Goal: Navigation & Orientation: Find specific page/section

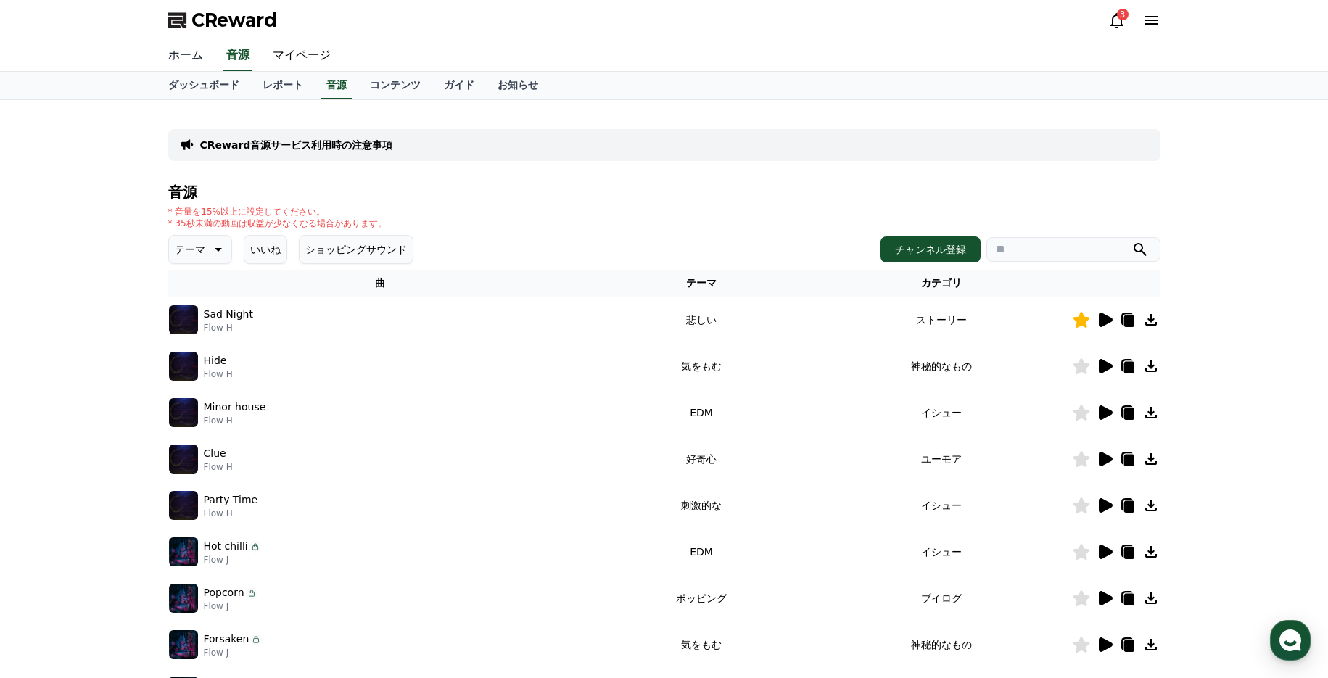
click at [179, 59] on link "ホーム" at bounding box center [186, 56] width 58 height 30
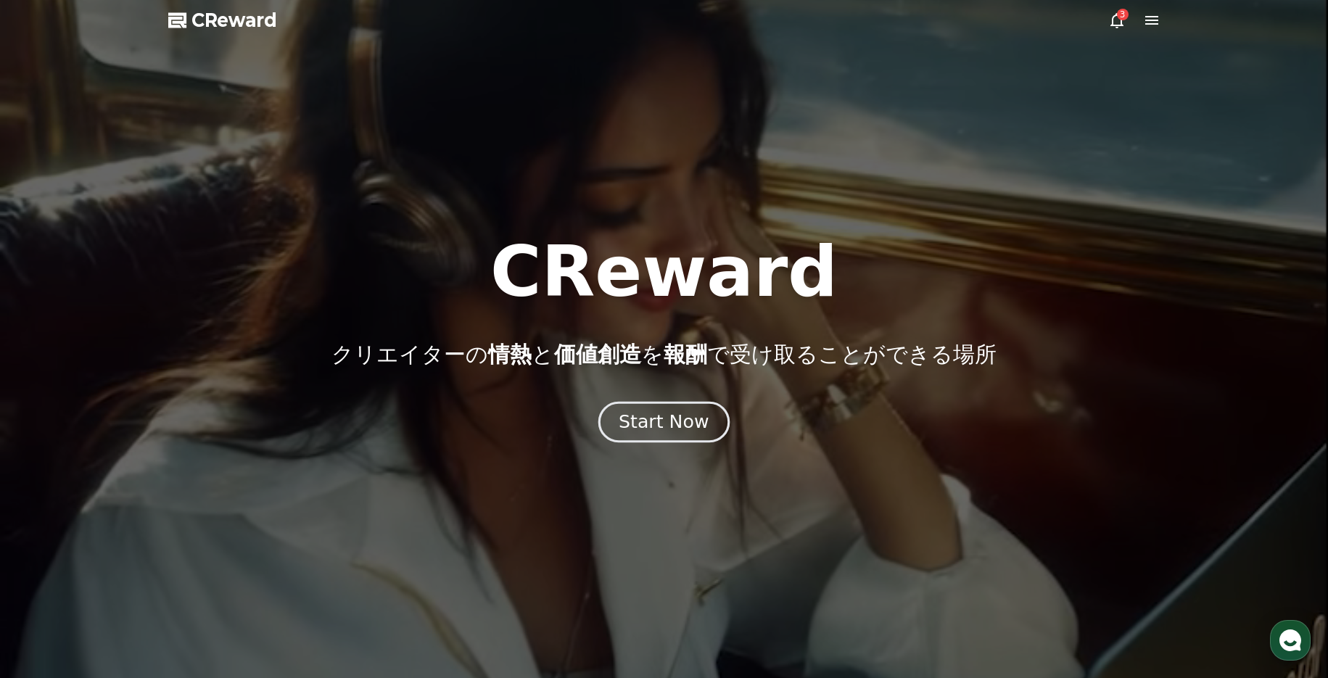
click at [696, 417] on div "Start Now" at bounding box center [664, 422] width 90 height 25
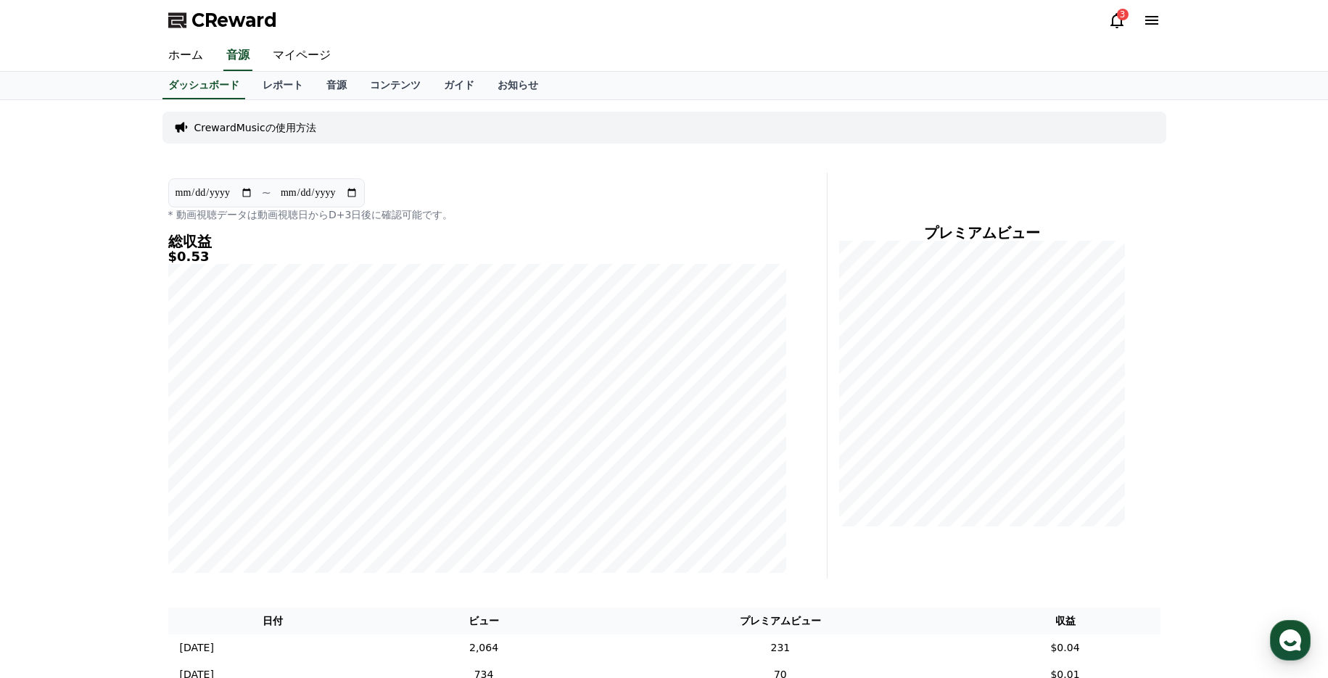
click at [1116, 23] on icon at bounding box center [1116, 20] width 17 height 17
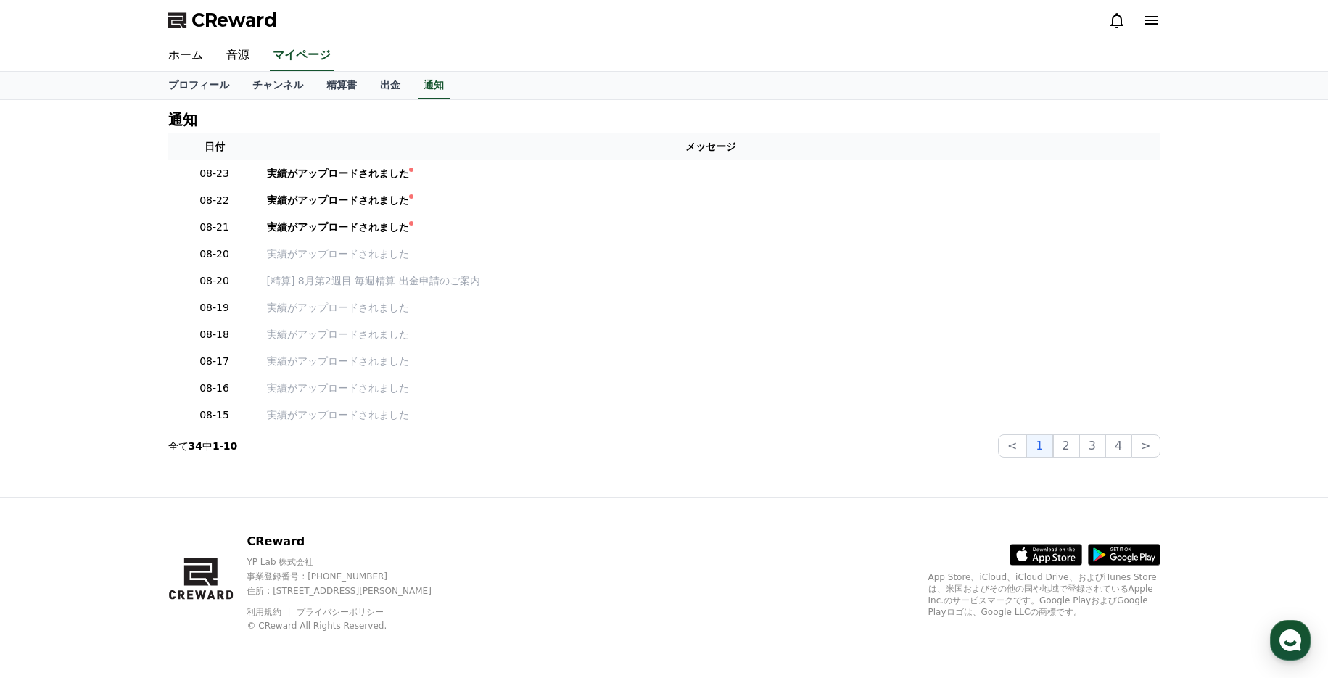
click at [1117, 19] on icon at bounding box center [1116, 20] width 17 height 17
